Goal: Task Accomplishment & Management: Use online tool/utility

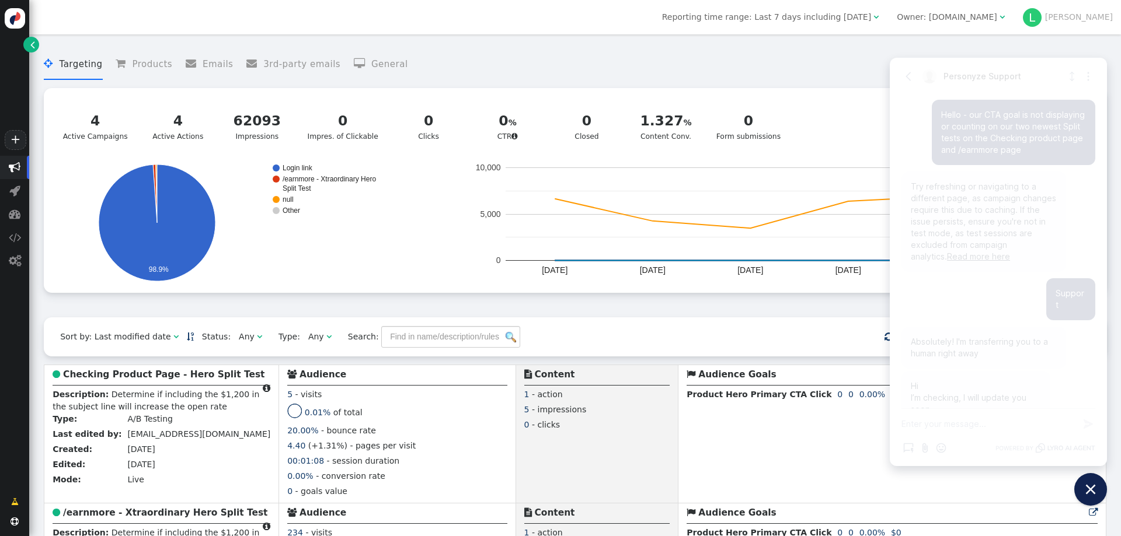
scroll to position [291, 0]
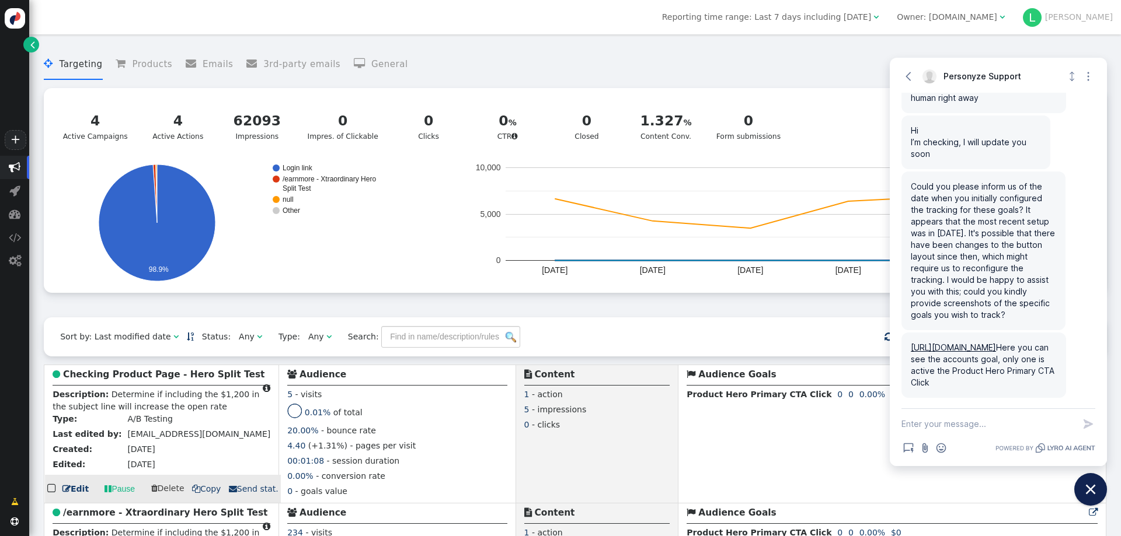
click at [127, 379] on b "Checking Product Page - Hero Split Test" at bounding box center [163, 374] width 201 height 11
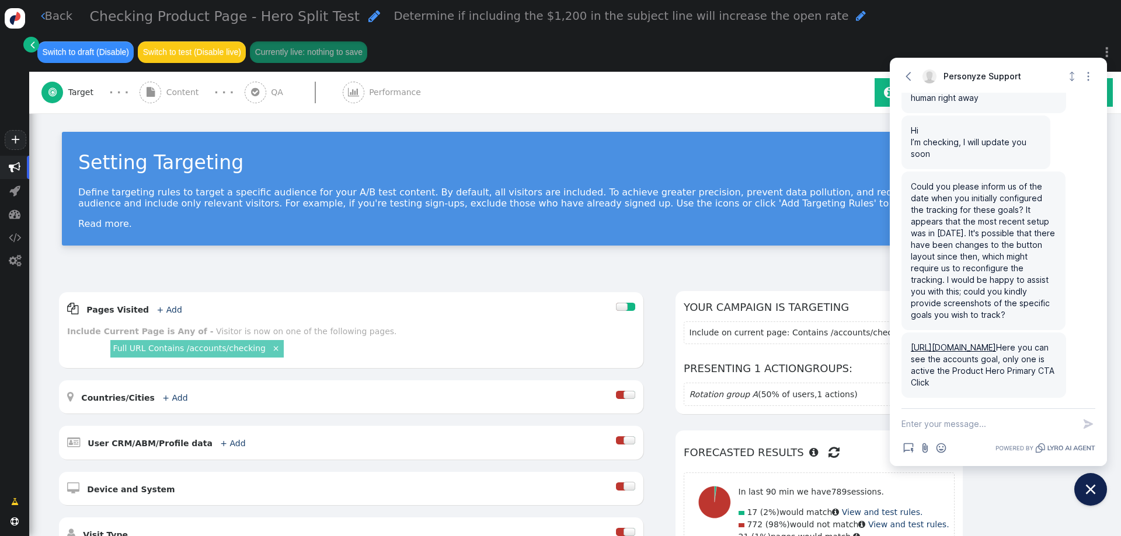
click at [400, 91] on span "Performance" at bounding box center [397, 92] width 57 height 12
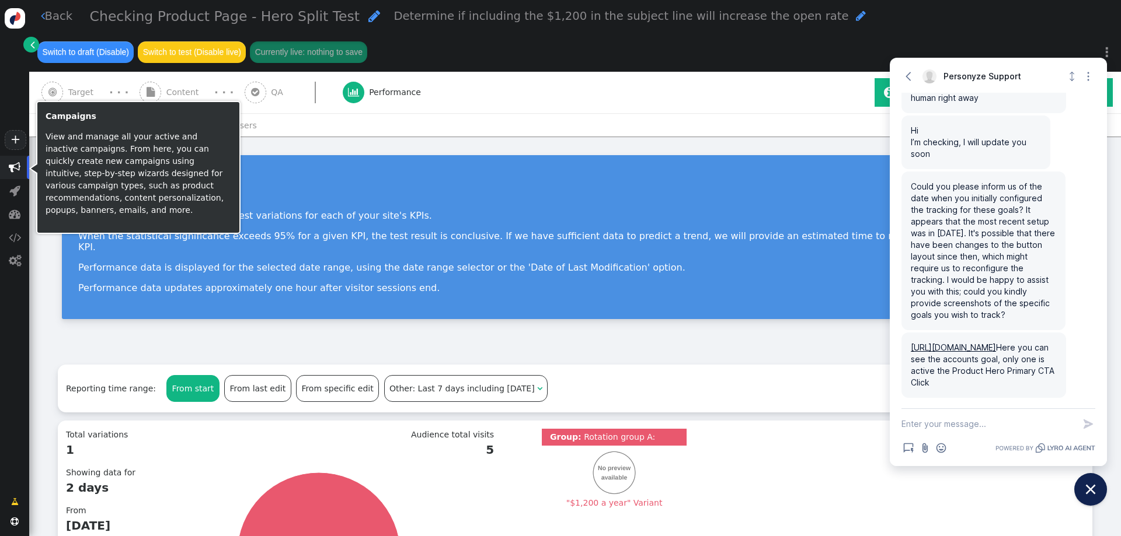
click at [12, 168] on span "" at bounding box center [15, 168] width 12 height 12
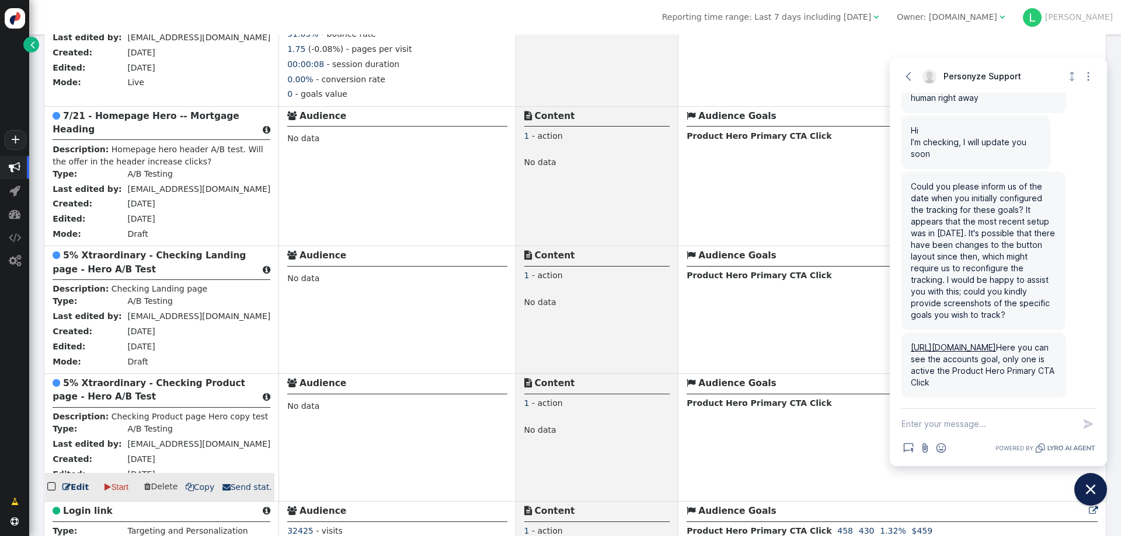
scroll to position [292, 0]
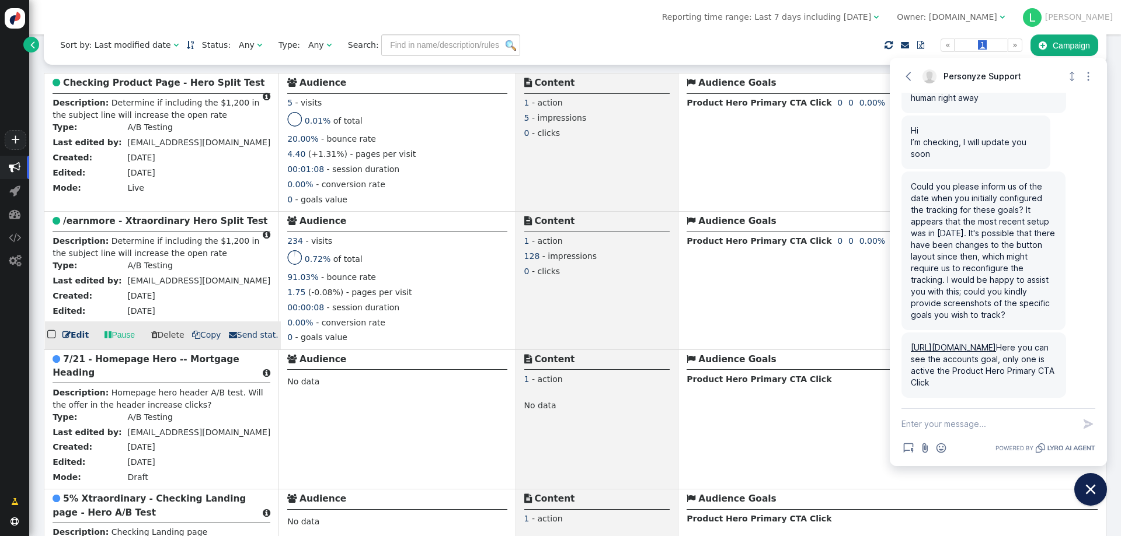
click at [162, 226] on b "/earnmore - Xtraordinary Hero Split Test" at bounding box center [165, 221] width 204 height 11
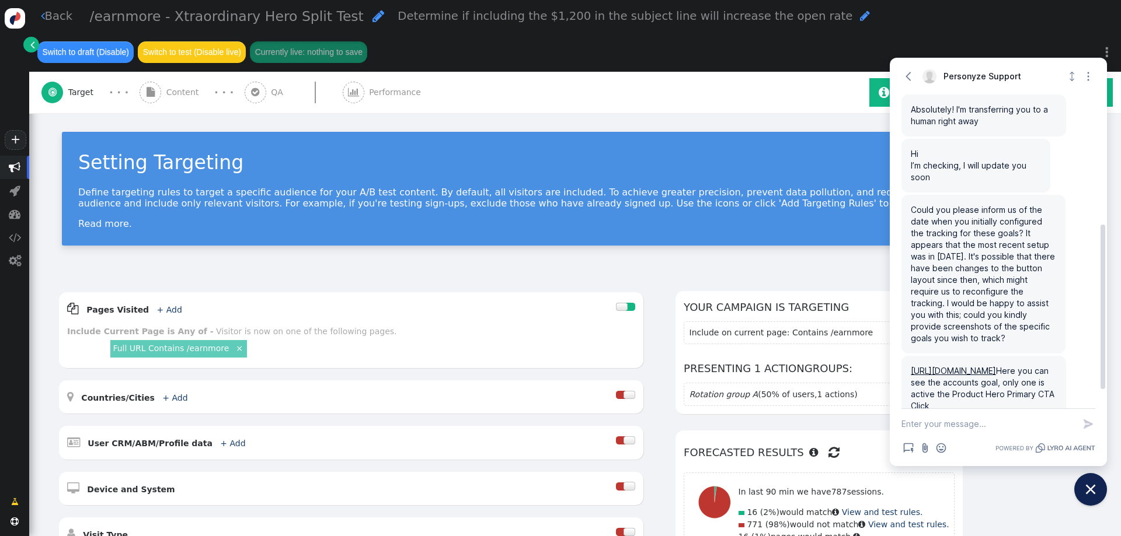
scroll to position [291, 0]
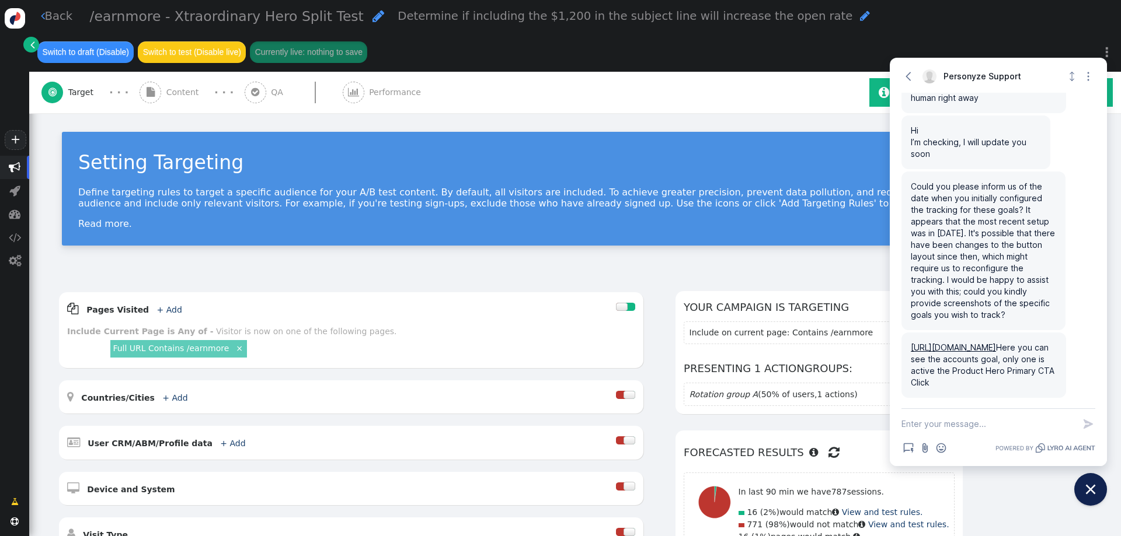
click at [933, 420] on textarea "New message" at bounding box center [987, 424] width 173 height 30
click at [977, 420] on textarea "New message" at bounding box center [987, 424] width 173 height 30
paste textarea "The Product Hero Primary CTA Click is the only one we really care about trackin…"
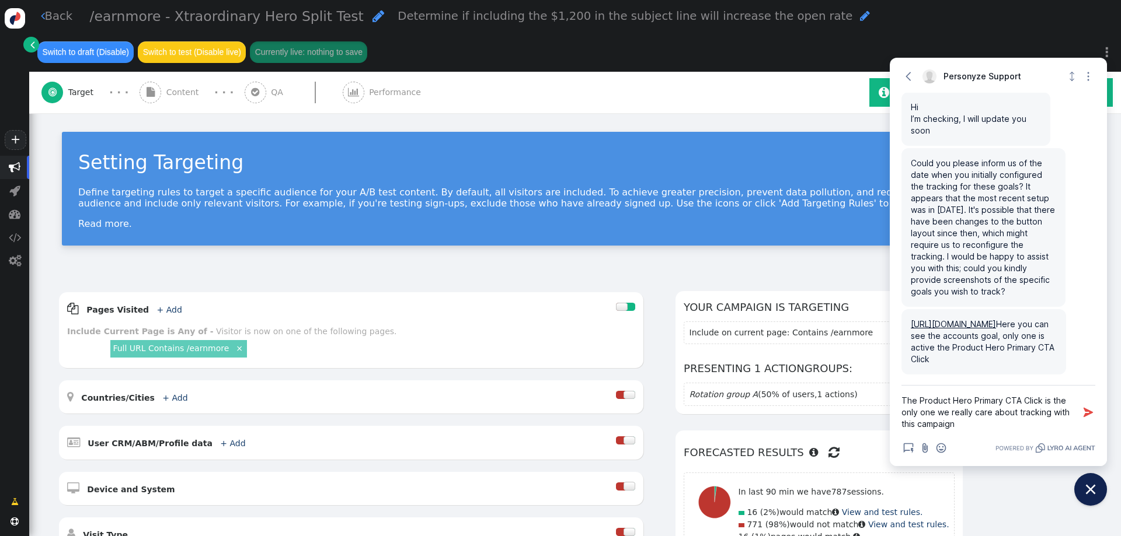
click at [919, 402] on textarea "The Product Hero Primary CTA Click is the only one we really care about trackin…" at bounding box center [987, 413] width 173 height 54
click at [1044, 403] on textarea "The "Product Hero Primary CTA Click is the only one we really care about tracki…" at bounding box center [987, 413] width 173 height 54
type textarea "The "Product Hero Primary CTA Click" is the only one we really care about track…"
click at [975, 423] on textarea "The "Product Hero Primary CTA Click" is the only one we really care about track…" at bounding box center [987, 413] width 173 height 54
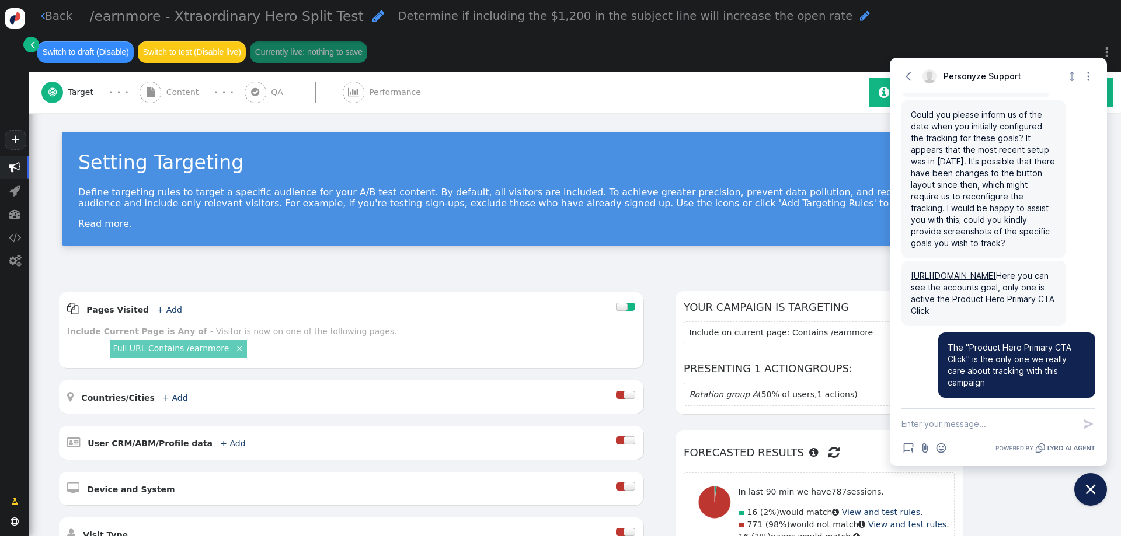
click at [41, 247] on div "Setting Targeting Define targeting rules to target a specific audience for your…" at bounding box center [574, 194] width 1091 height 162
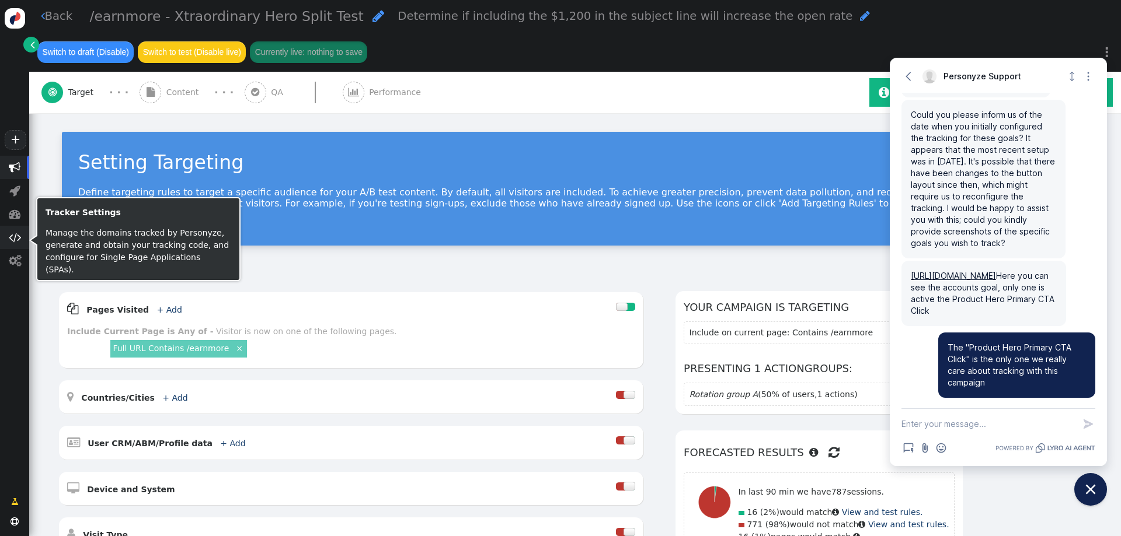
click at [18, 242] on span "" at bounding box center [15, 238] width 12 height 12
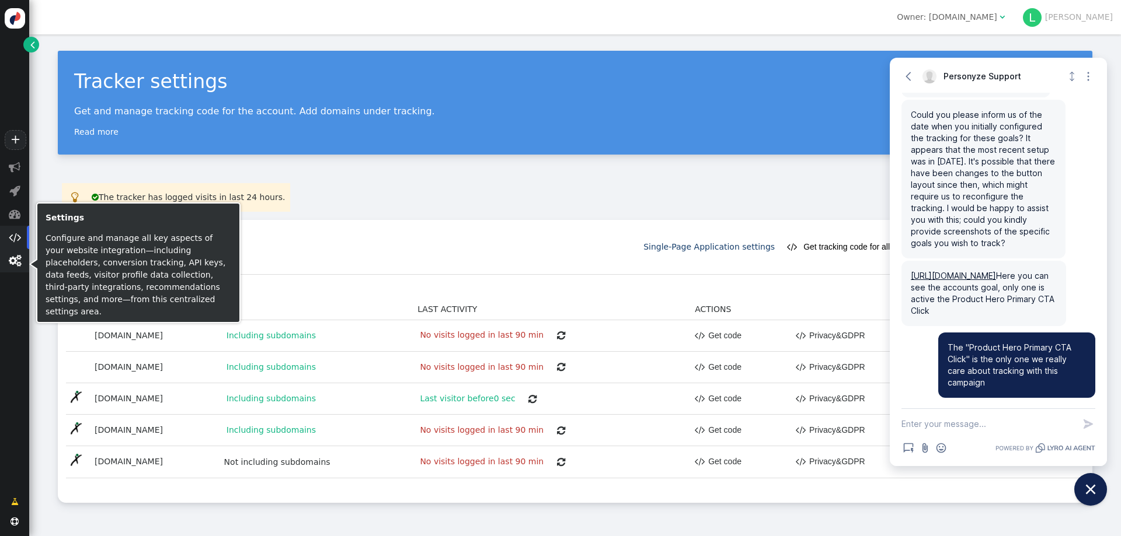
click at [15, 261] on span "" at bounding box center [15, 261] width 12 height 12
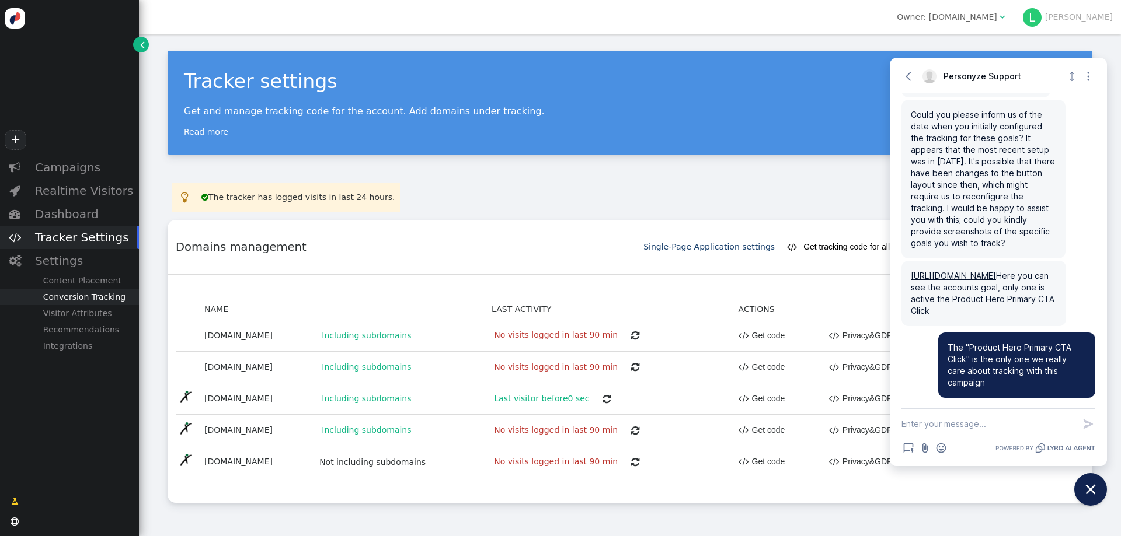
click at [84, 296] on div "Conversion Tracking" at bounding box center [84, 297] width 110 height 16
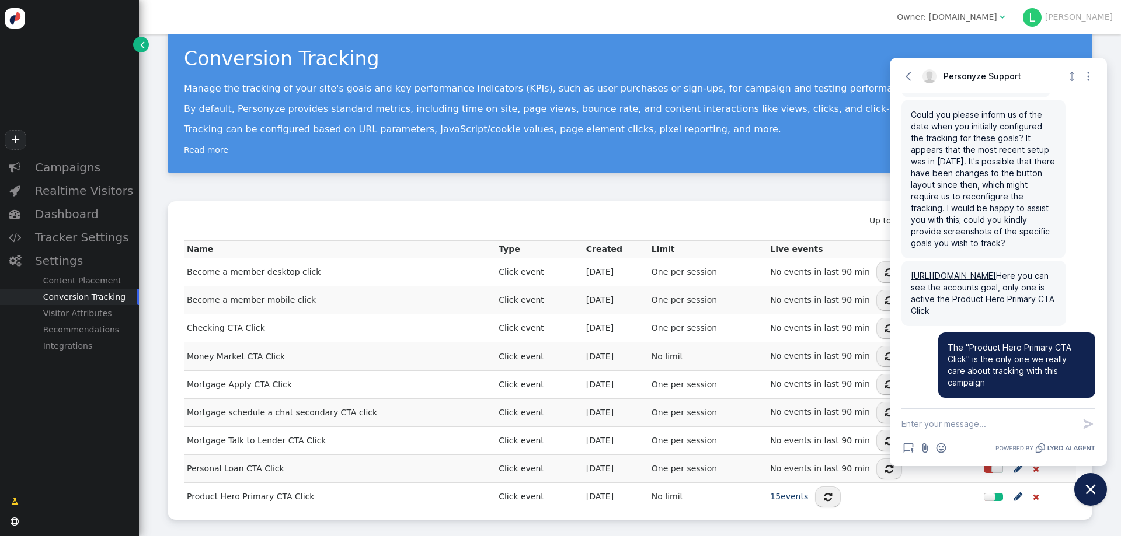
scroll to position [372, 0]
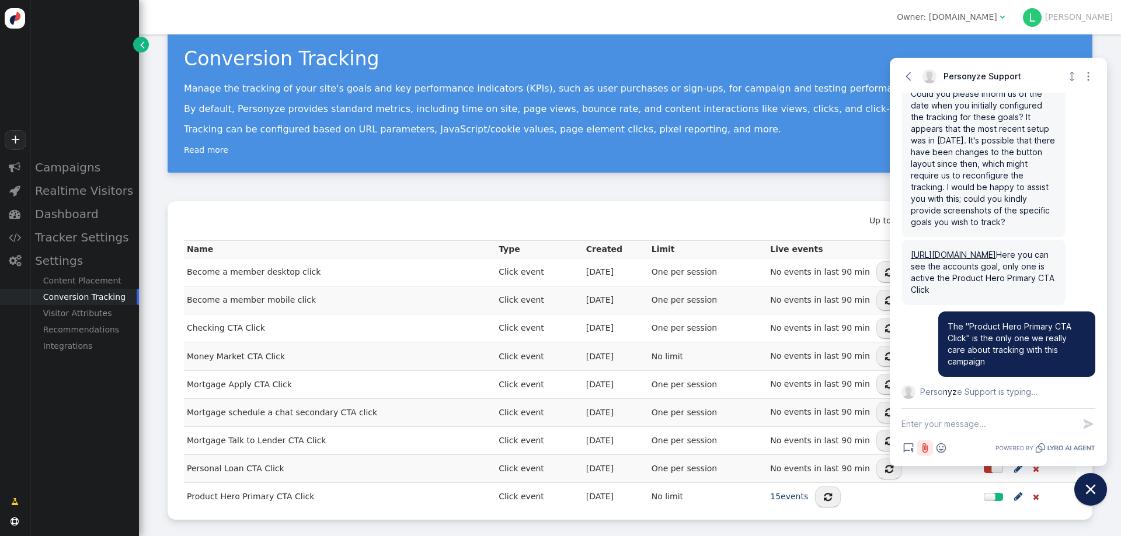
click at [924, 449] on icon "Attach file button" at bounding box center [924, 449] width 5 height 10
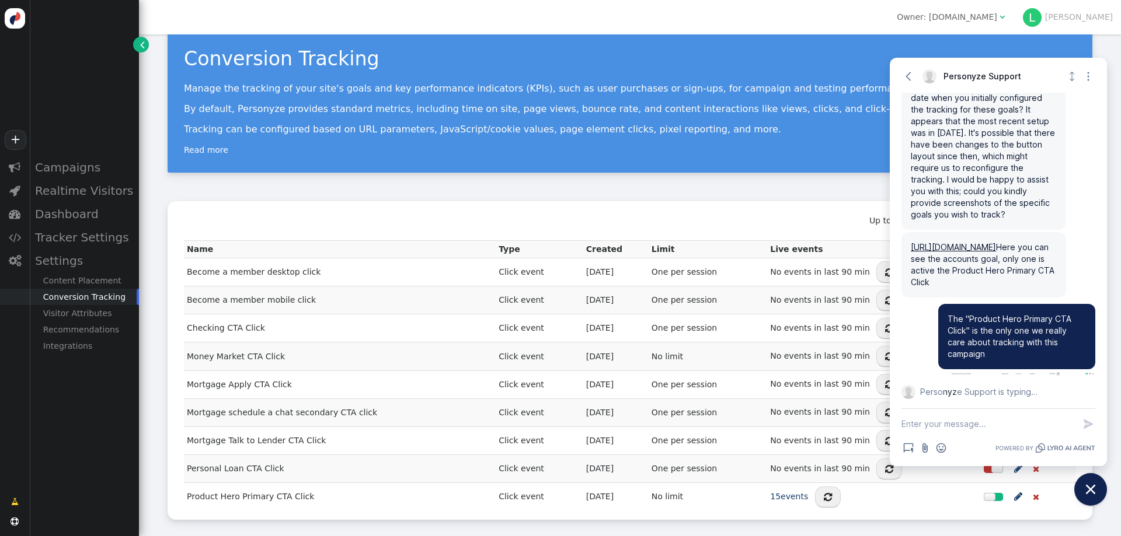
scroll to position [379, 0]
click at [1013, 418] on textarea "New message" at bounding box center [987, 424] width 173 height 30
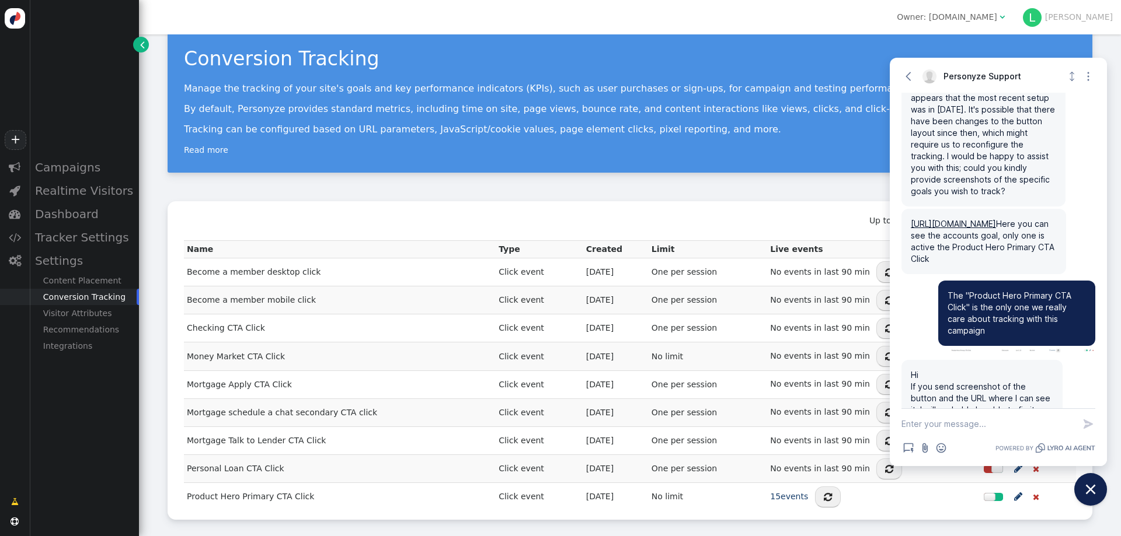
scroll to position [442, 0]
